Goal: Task Accomplishment & Management: Use online tool/utility

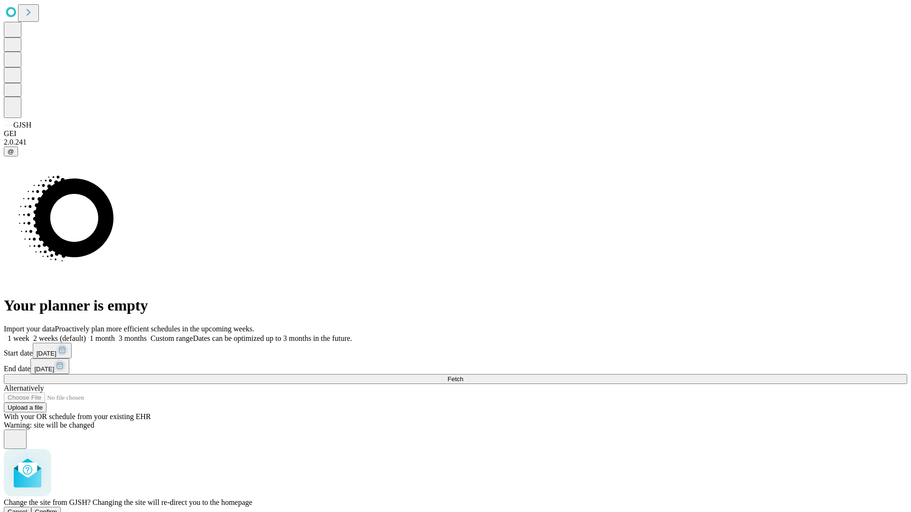
click at [57, 508] on span "Confirm" at bounding box center [46, 511] width 22 height 7
click at [86, 334] on label "2 weeks (default)" at bounding box center [57, 338] width 56 height 8
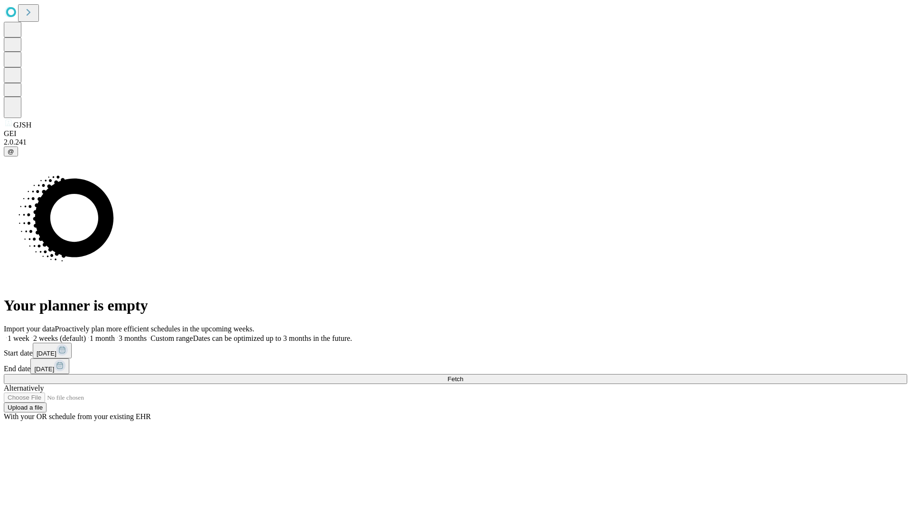
click at [463, 376] on span "Fetch" at bounding box center [455, 379] width 16 height 7
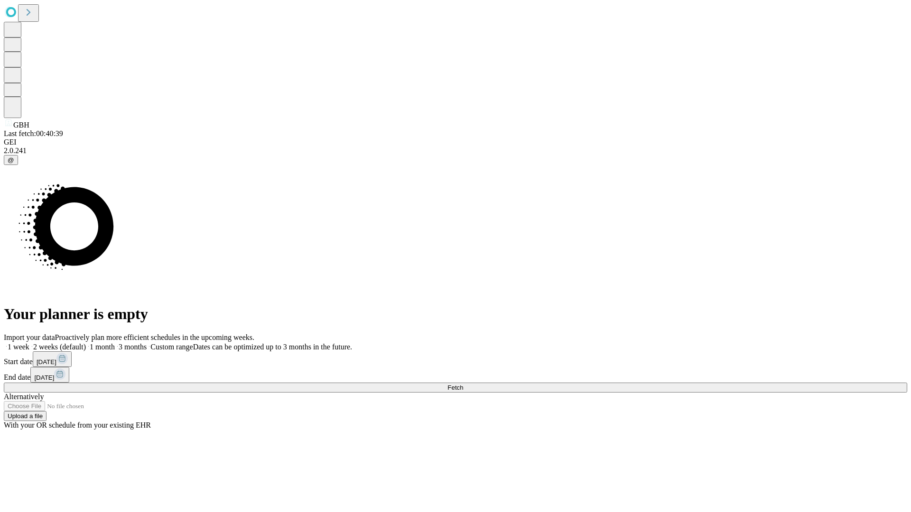
click at [463, 384] on span "Fetch" at bounding box center [455, 387] width 16 height 7
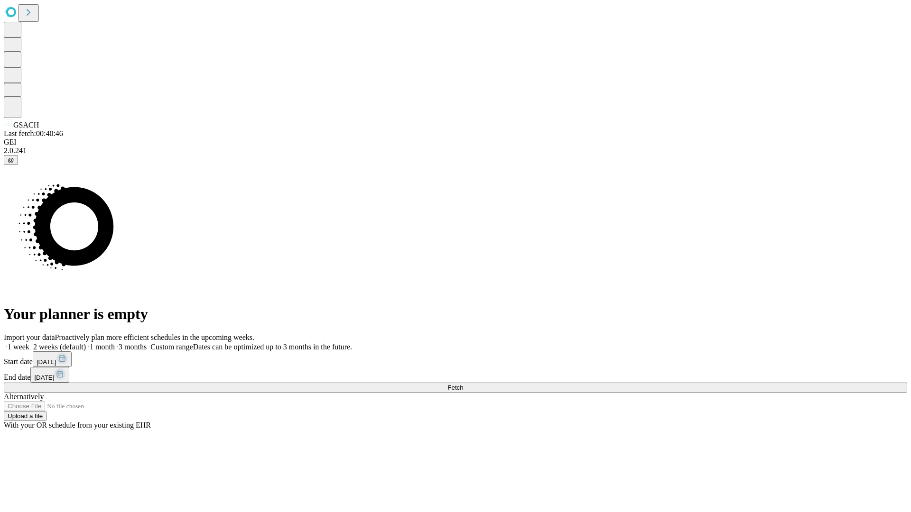
click at [86, 343] on label "2 weeks (default)" at bounding box center [57, 347] width 56 height 8
click at [463, 384] on span "Fetch" at bounding box center [455, 387] width 16 height 7
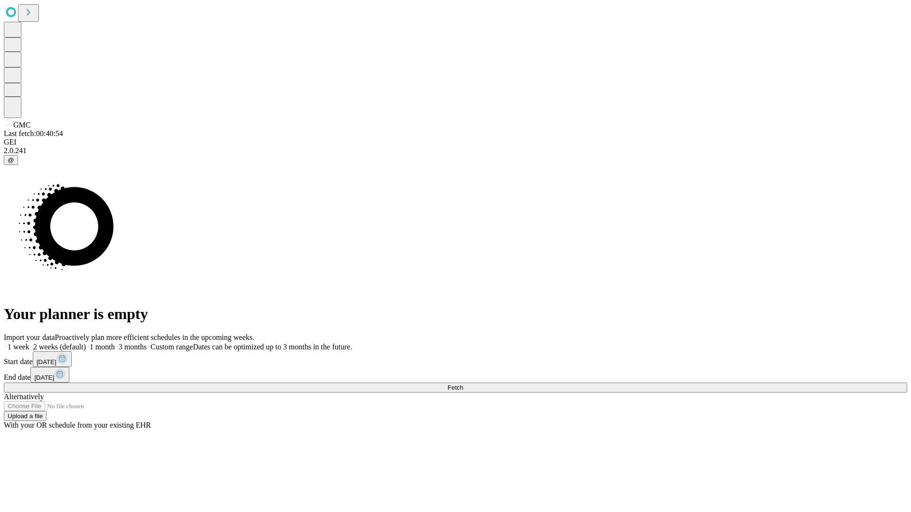
click at [86, 343] on label "2 weeks (default)" at bounding box center [57, 347] width 56 height 8
click at [463, 384] on span "Fetch" at bounding box center [455, 387] width 16 height 7
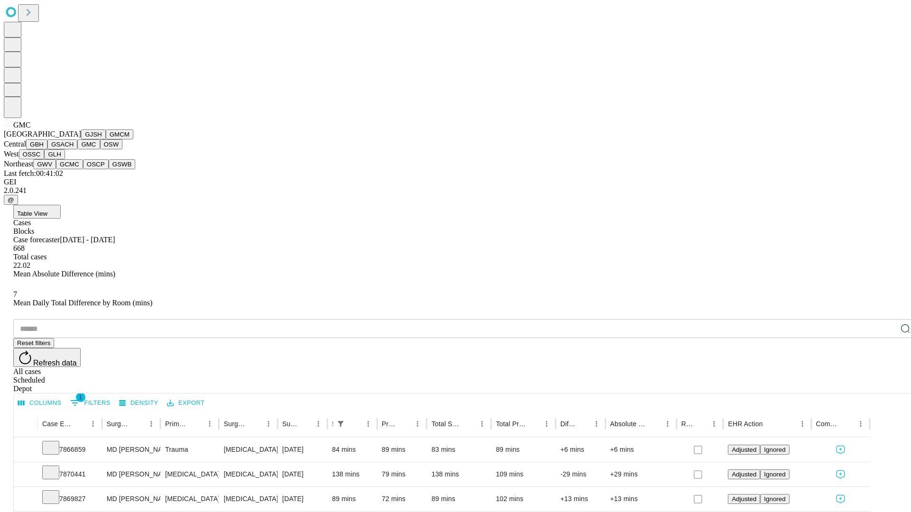
click at [100, 149] on button "OSW" at bounding box center [111, 144] width 23 height 10
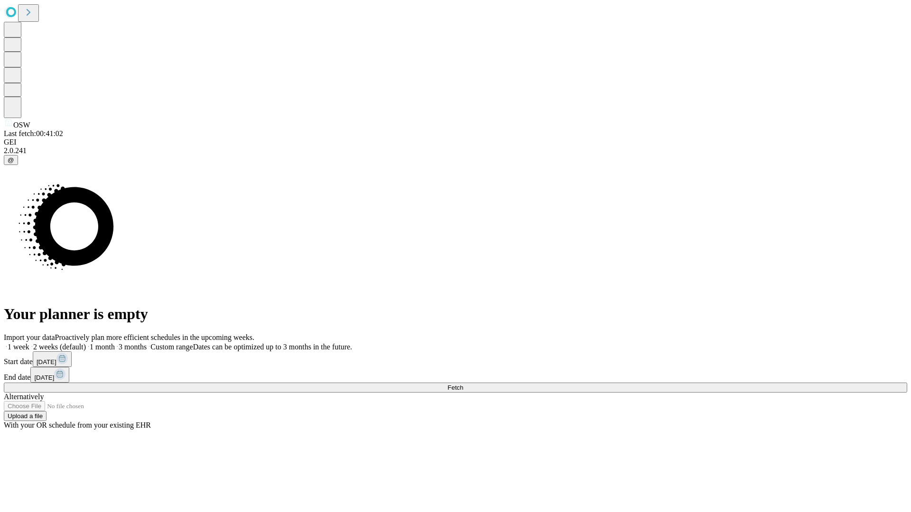
click at [86, 343] on label "2 weeks (default)" at bounding box center [57, 347] width 56 height 8
click at [463, 384] on span "Fetch" at bounding box center [455, 387] width 16 height 7
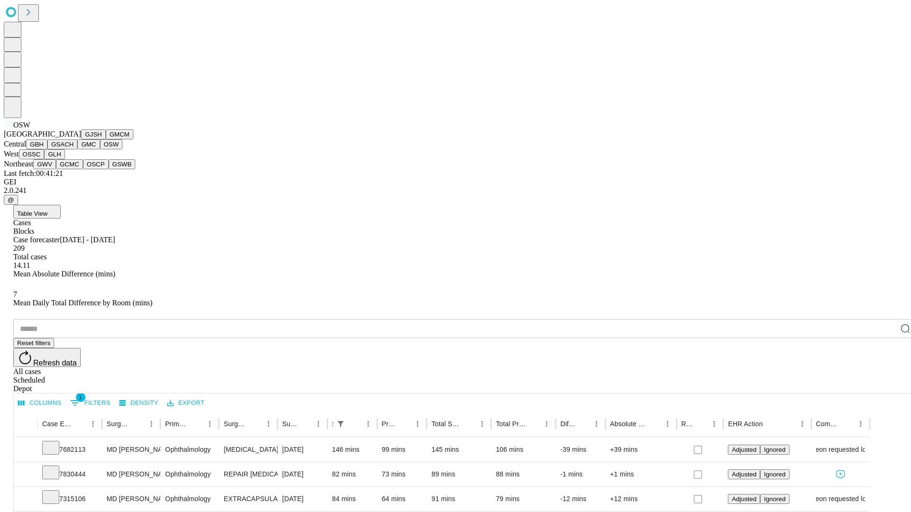
click at [45, 159] on button "OSSC" at bounding box center [32, 154] width 26 height 10
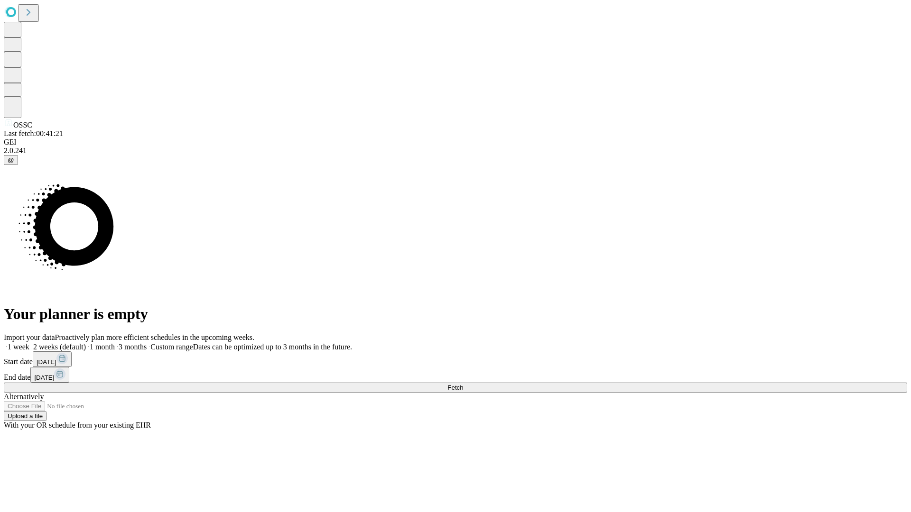
click at [86, 343] on label "2 weeks (default)" at bounding box center [57, 347] width 56 height 8
click at [463, 384] on span "Fetch" at bounding box center [455, 387] width 16 height 7
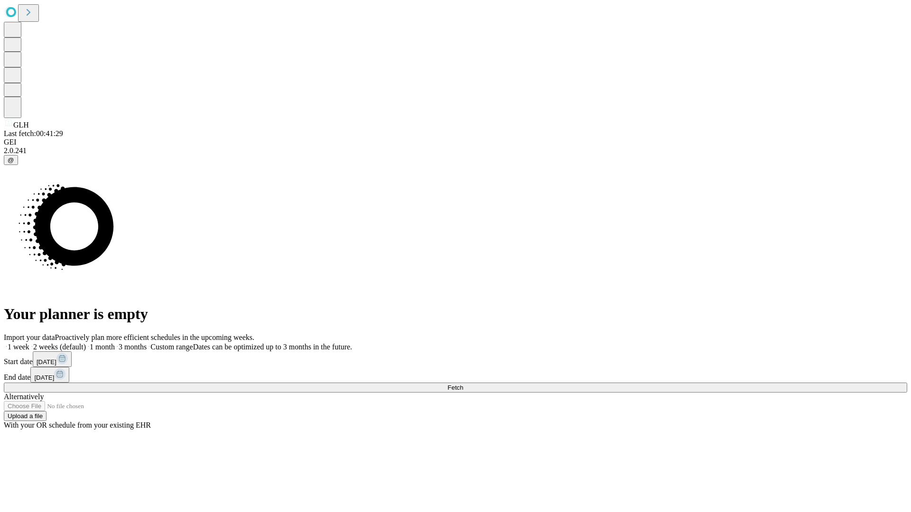
click at [86, 343] on label "2 weeks (default)" at bounding box center [57, 347] width 56 height 8
click at [463, 384] on span "Fetch" at bounding box center [455, 387] width 16 height 7
click at [86, 343] on label "2 weeks (default)" at bounding box center [57, 347] width 56 height 8
click at [463, 384] on span "Fetch" at bounding box center [455, 387] width 16 height 7
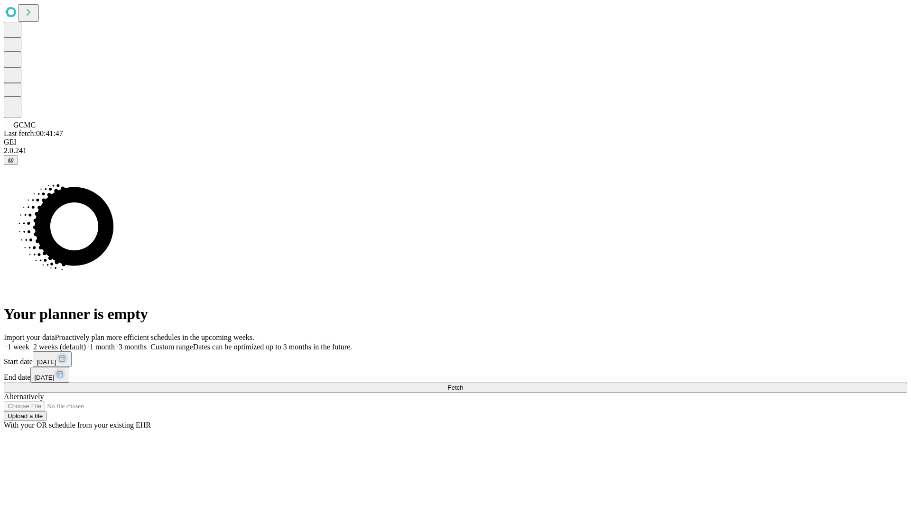
click at [463, 384] on span "Fetch" at bounding box center [455, 387] width 16 height 7
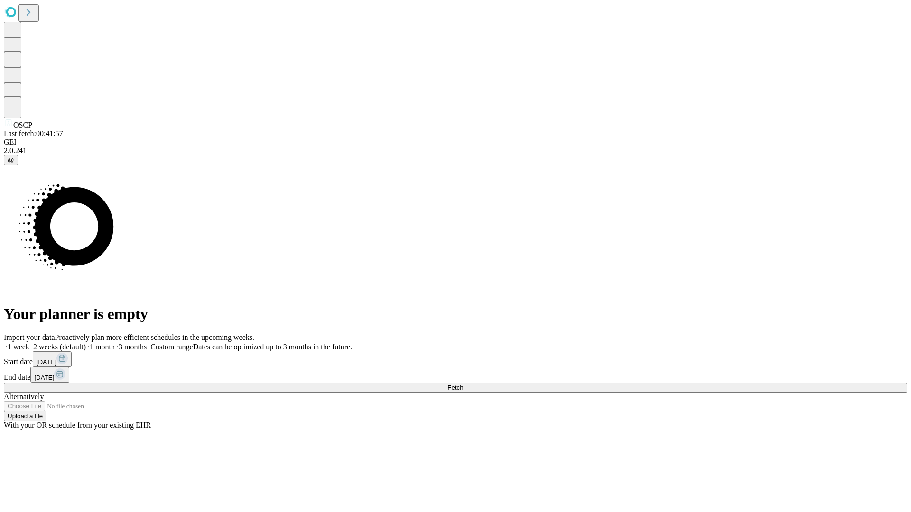
click at [463, 384] on span "Fetch" at bounding box center [455, 387] width 16 height 7
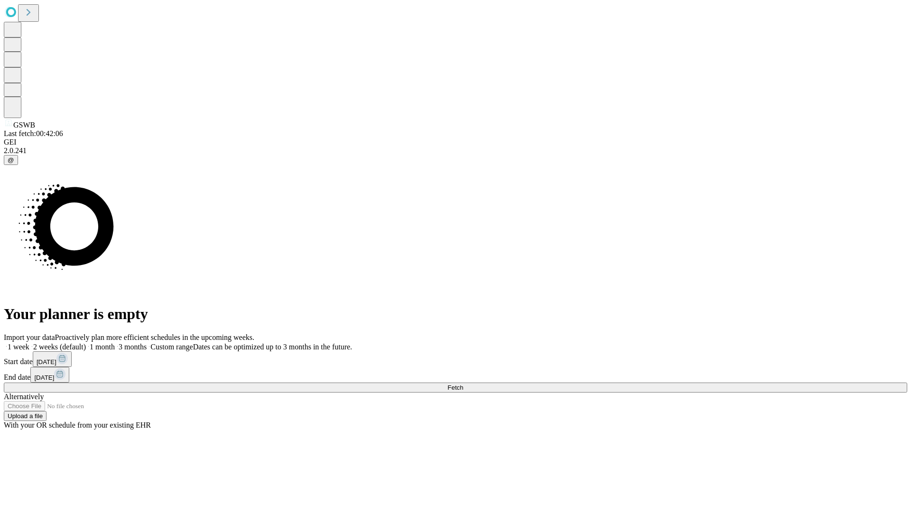
click at [86, 343] on label "2 weeks (default)" at bounding box center [57, 347] width 56 height 8
click at [463, 384] on span "Fetch" at bounding box center [455, 387] width 16 height 7
